Goal: Information Seeking & Learning: Learn about a topic

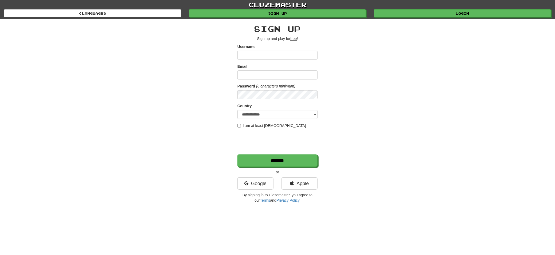
click at [376, 71] on div "**********" at bounding box center [277, 112] width 313 height 187
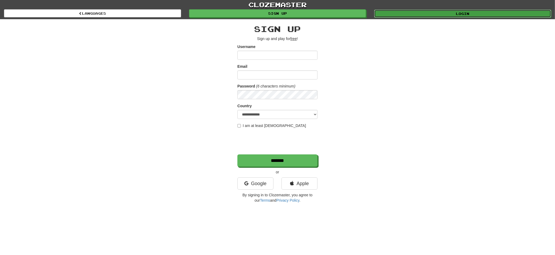
click at [454, 12] on link "Login" at bounding box center [462, 14] width 177 height 8
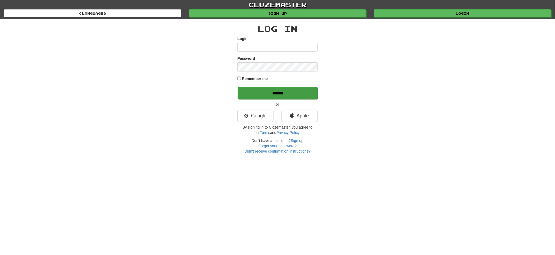
type input "******"
click at [287, 93] on input "******" at bounding box center [278, 93] width 80 height 12
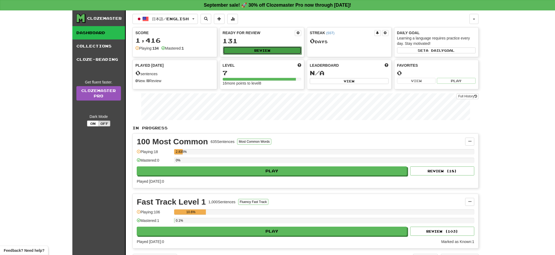
click at [256, 52] on button "Review" at bounding box center [262, 50] width 79 height 8
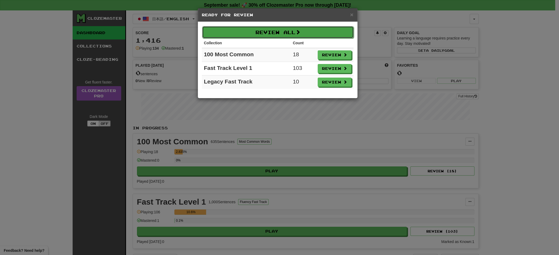
click at [279, 36] on button "Review All" at bounding box center [278, 32] width 152 height 12
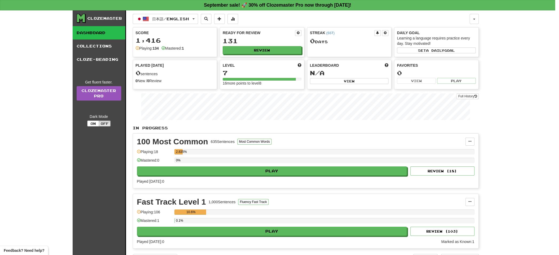
select select "**"
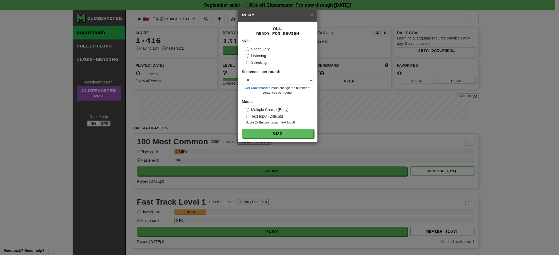
click at [256, 57] on label "Listening" at bounding box center [256, 55] width 20 height 5
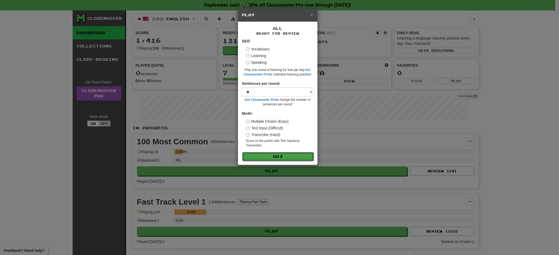
click at [263, 155] on button "Go" at bounding box center [278, 156] width 72 height 9
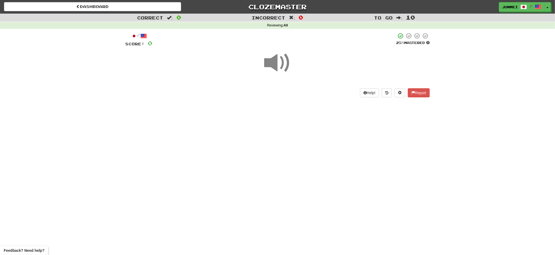
click at [282, 66] on span at bounding box center [277, 63] width 27 height 27
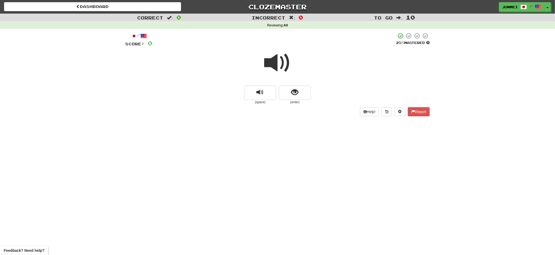
click at [271, 63] on span at bounding box center [277, 63] width 27 height 27
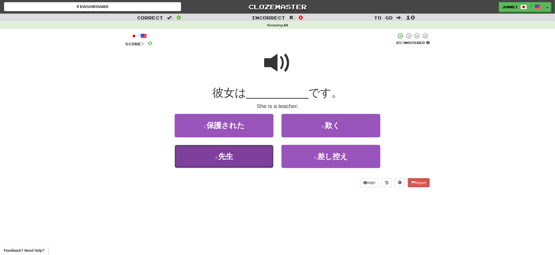
click at [248, 157] on button "3 . 先生" at bounding box center [224, 156] width 99 height 23
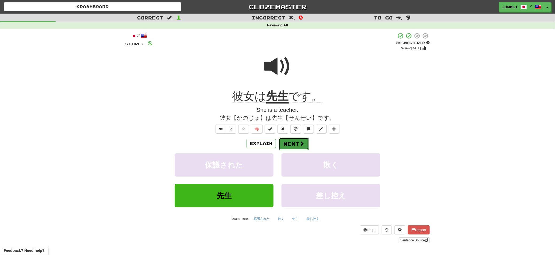
click at [296, 147] on button "Next" at bounding box center [294, 144] width 30 height 12
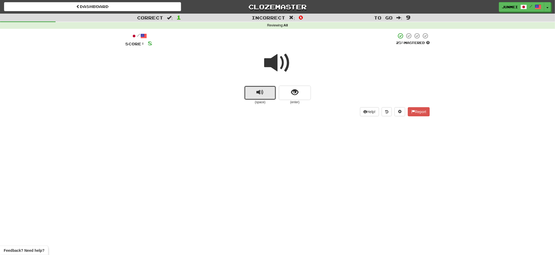
click at [257, 95] on span "replay audio" at bounding box center [260, 92] width 7 height 7
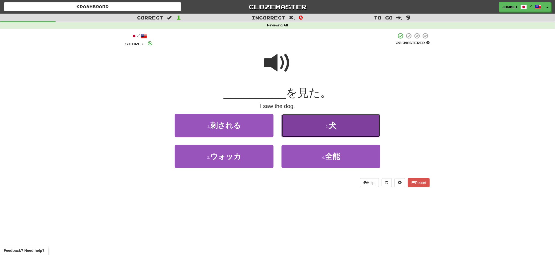
click at [296, 126] on button "2 . 犬" at bounding box center [331, 125] width 99 height 23
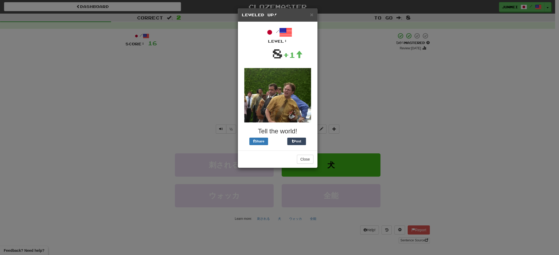
click at [310, 15] on h5 "Leveled Up!" at bounding box center [278, 14] width 72 height 5
click at [310, 16] on span "×" at bounding box center [311, 14] width 3 height 6
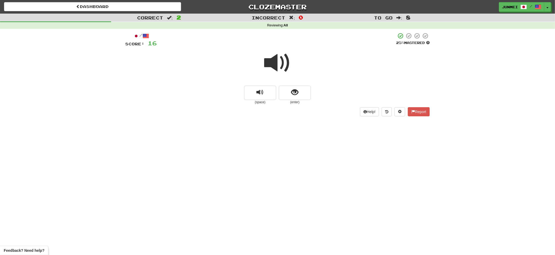
click at [271, 67] on span at bounding box center [277, 63] width 27 height 27
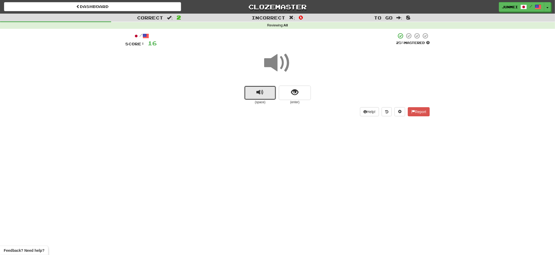
click at [258, 97] on button "replay audio" at bounding box center [260, 93] width 32 height 14
click at [287, 97] on button "show sentence" at bounding box center [295, 93] width 32 height 14
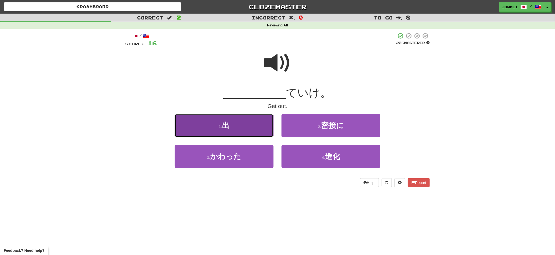
click at [247, 128] on button "1 . 出" at bounding box center [224, 125] width 99 height 23
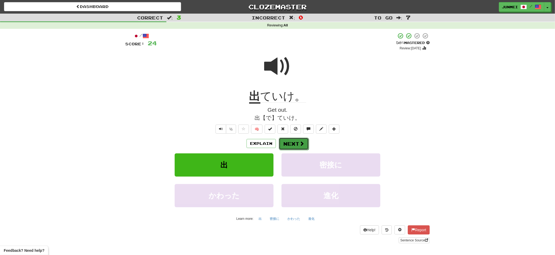
click at [289, 148] on button "Next" at bounding box center [294, 144] width 30 height 12
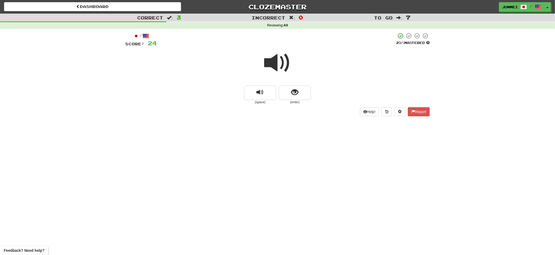
click at [276, 59] on span at bounding box center [277, 63] width 27 height 27
click at [271, 65] on span at bounding box center [277, 63] width 27 height 27
click at [258, 96] on span "replay audio" at bounding box center [260, 92] width 7 height 7
click at [291, 95] on span "show sentence" at bounding box center [294, 92] width 7 height 7
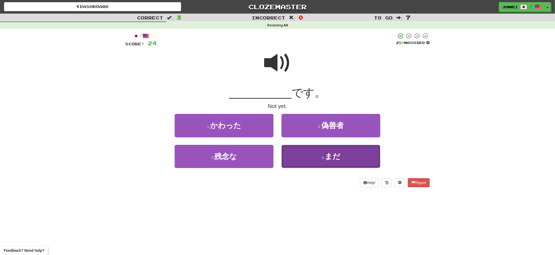
click at [298, 163] on button "4 . まだ" at bounding box center [331, 156] width 99 height 23
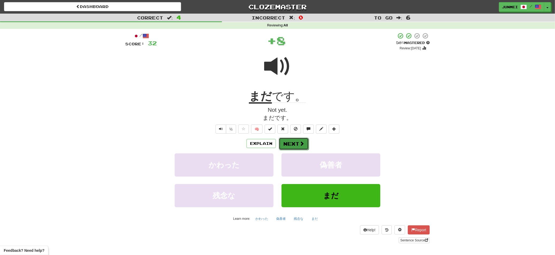
click at [289, 145] on button "Next" at bounding box center [294, 144] width 30 height 12
